Goal: Check status

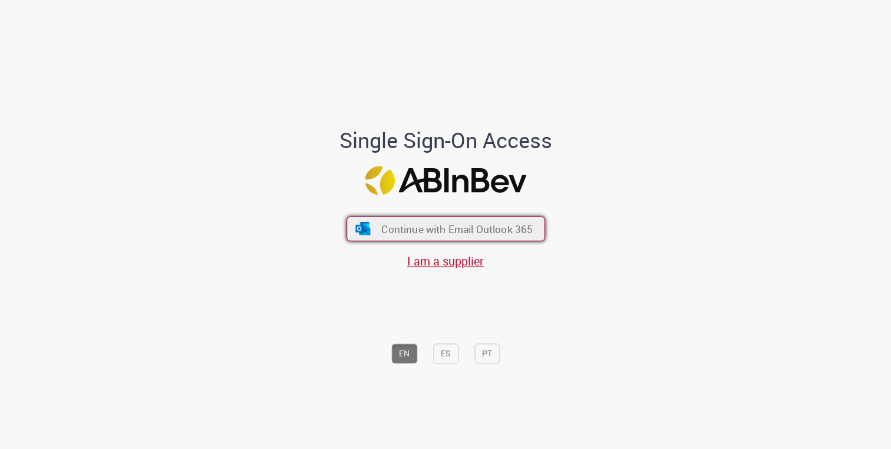
click at [491, 229] on span "Continue with Email Outlook 365" at bounding box center [456, 229] width 151 height 14
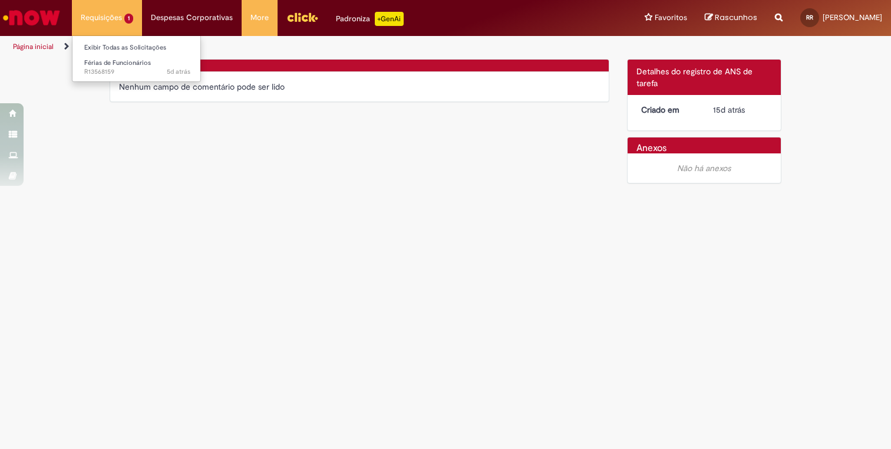
click at [102, 19] on li "Requisições 1 Exibir Todas as Solicitações Férias de Funcionários 5d atrás 5 di…" at bounding box center [107, 17] width 70 height 35
click at [104, 48] on link "Exibir Todas as Solicitações" at bounding box center [137, 47] width 130 height 13
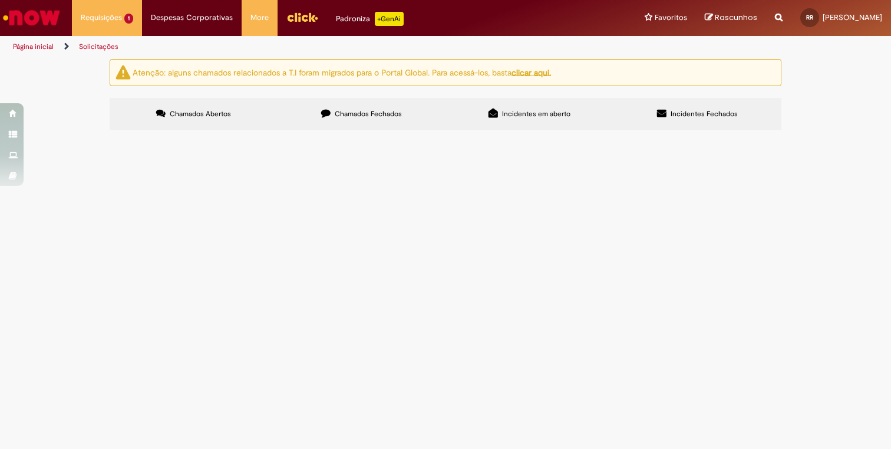
click at [0, 0] on span "Gostaria de solicitar minhas férias nas seguintes datas, meu chamado anterior e…" at bounding box center [0, 0] width 0 height 0
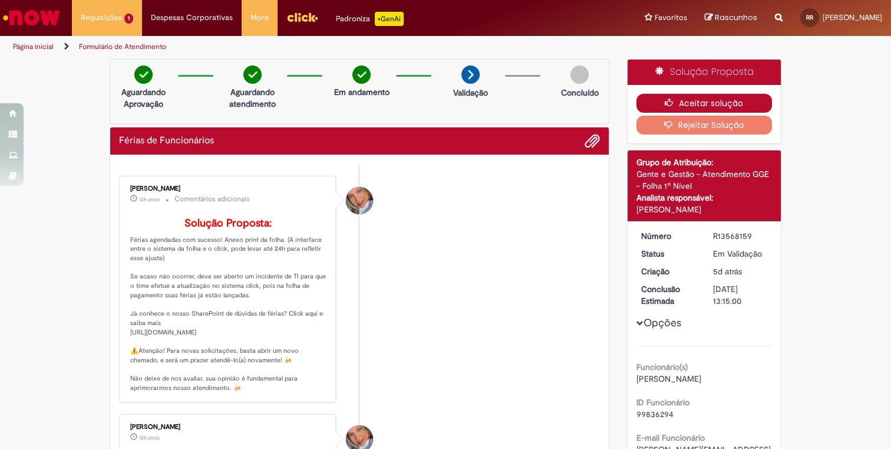
click at [694, 100] on button "Aceitar solução" at bounding box center [705, 103] width 136 height 19
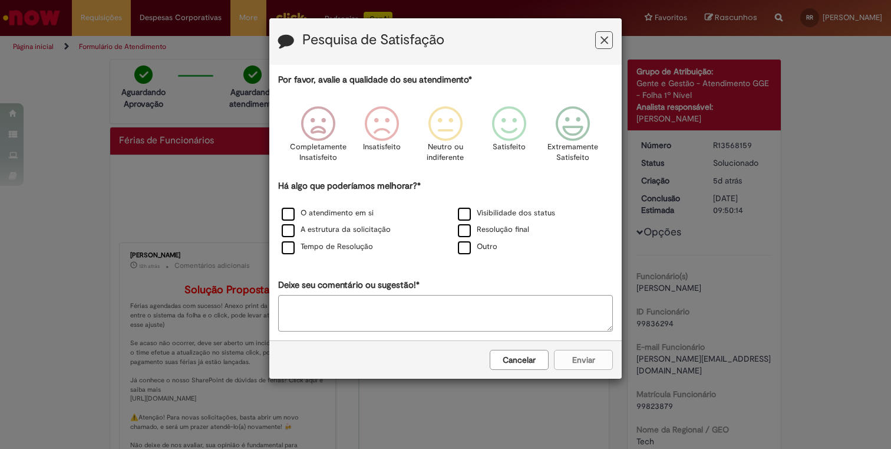
click at [606, 38] on icon "Feedback" at bounding box center [605, 40] width 8 height 12
